Goal: Find contact information: Find contact information

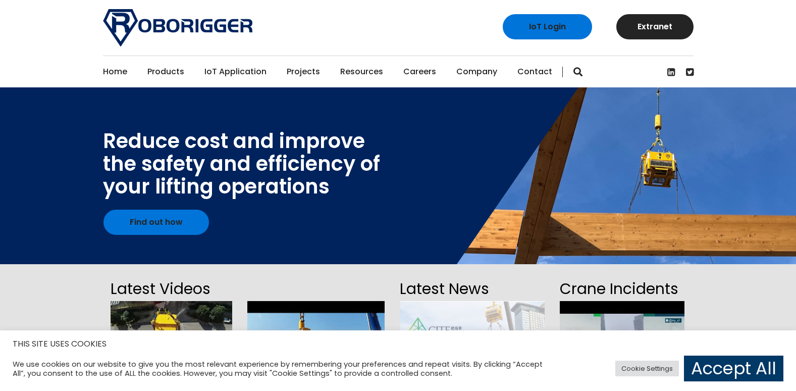
click at [537, 77] on link "Contact" at bounding box center [535, 71] width 35 height 31
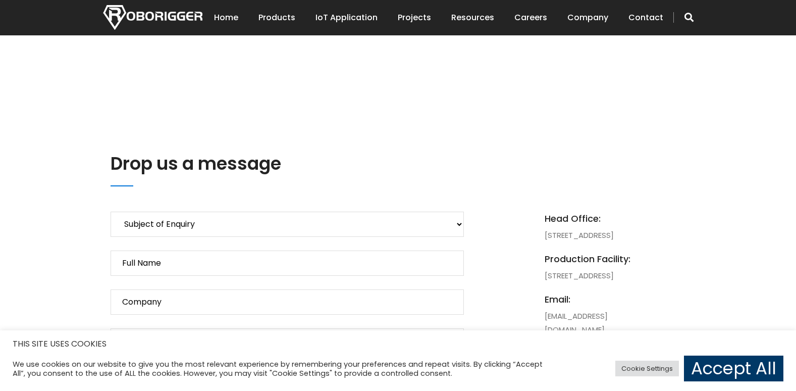
scroll to position [455, 0]
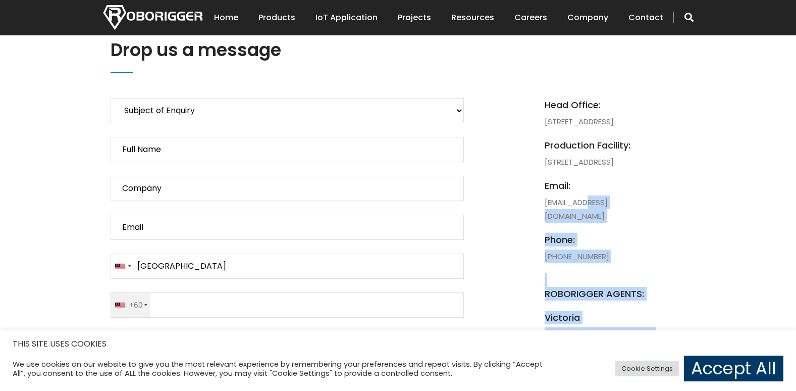
drag, startPoint x: 682, startPoint y: 247, endPoint x: 591, endPoint y: 247, distance: 90.4
drag, startPoint x: 591, startPoint y: 247, endPoint x: 673, endPoint y: 229, distance: 83.4
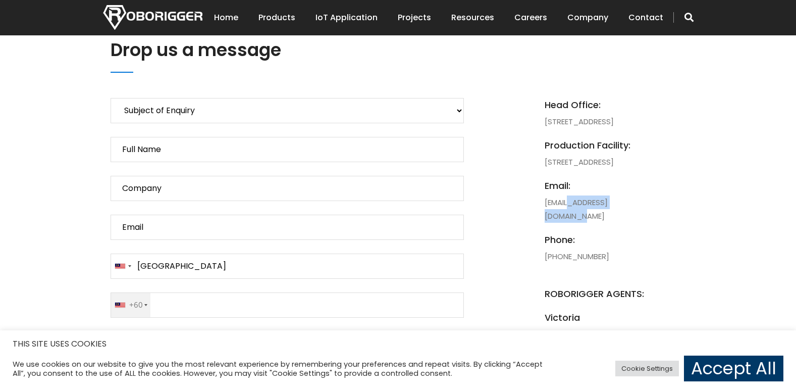
drag, startPoint x: 661, startPoint y: 236, endPoint x: 574, endPoint y: 245, distance: 87.3
copy li "@roborigger.com.au"
